Goal: Navigation & Orientation: Go to known website

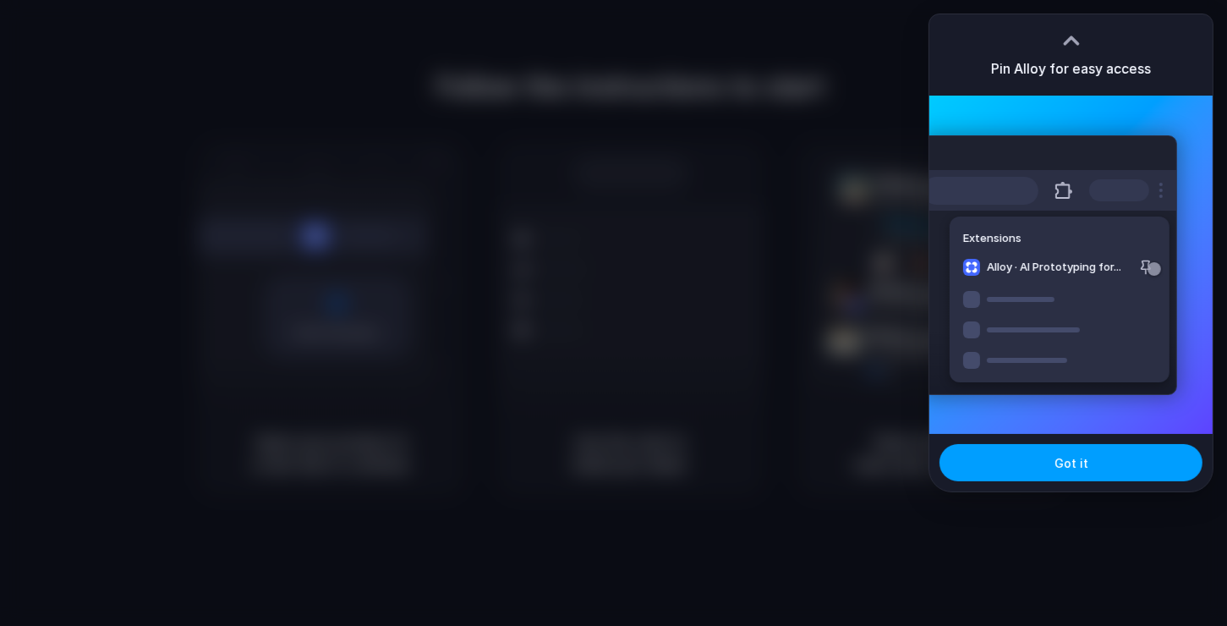
click at [1134, 474] on button "Got it" at bounding box center [1071, 462] width 263 height 37
